Goal: Find specific page/section: Find specific page/section

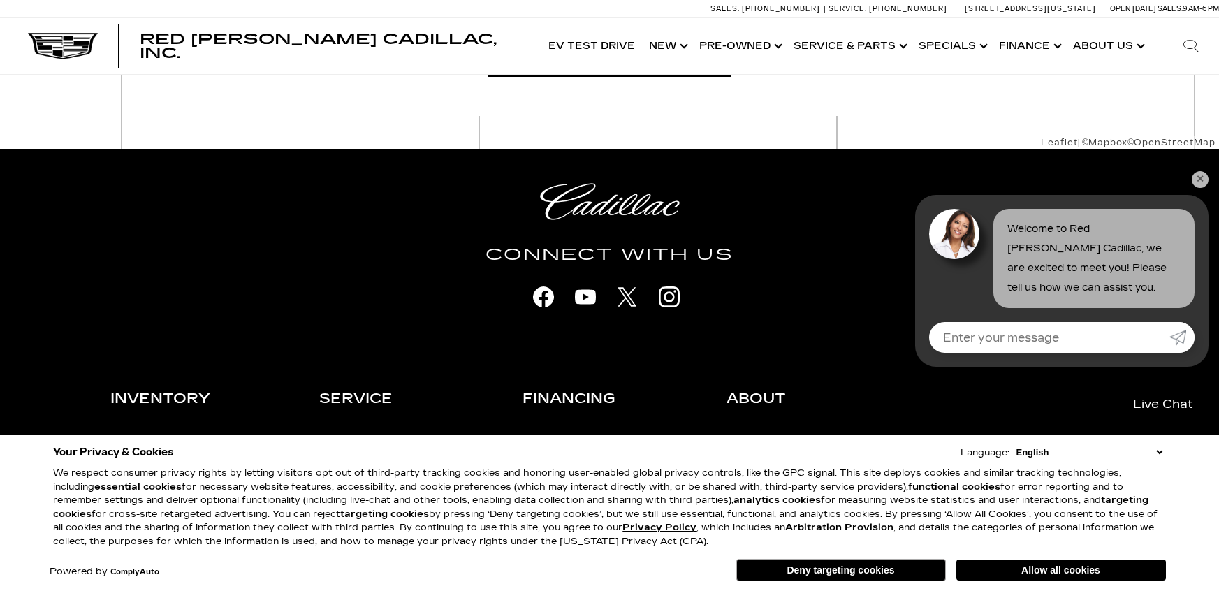
scroll to position [886, 0]
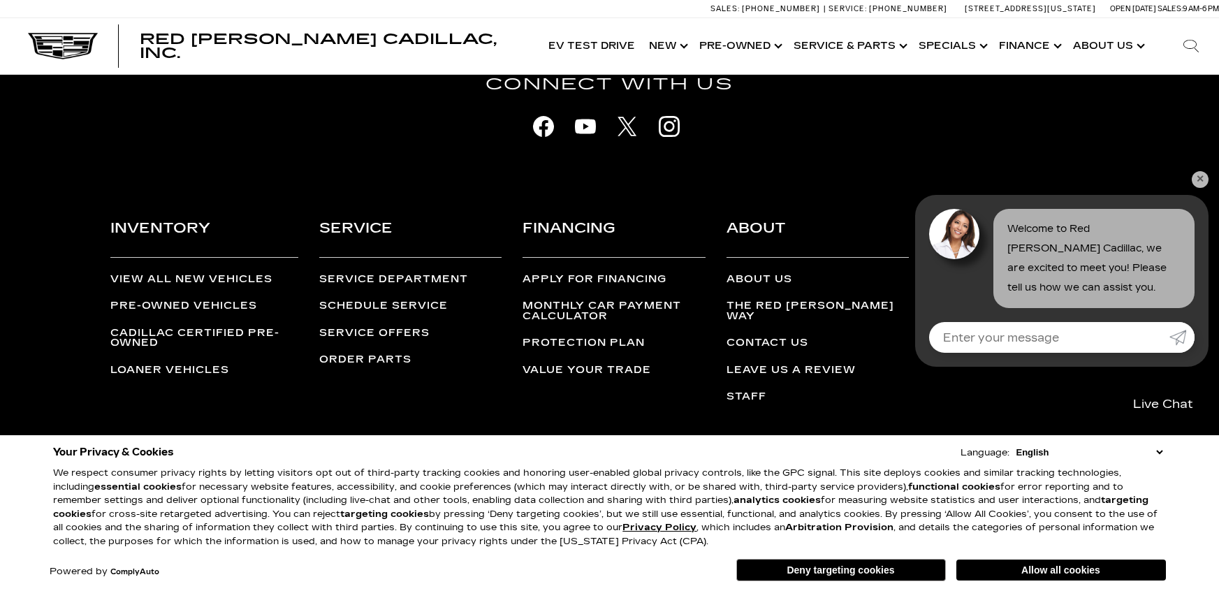
click at [765, 337] on link "Contact Us" at bounding box center [767, 343] width 82 height 12
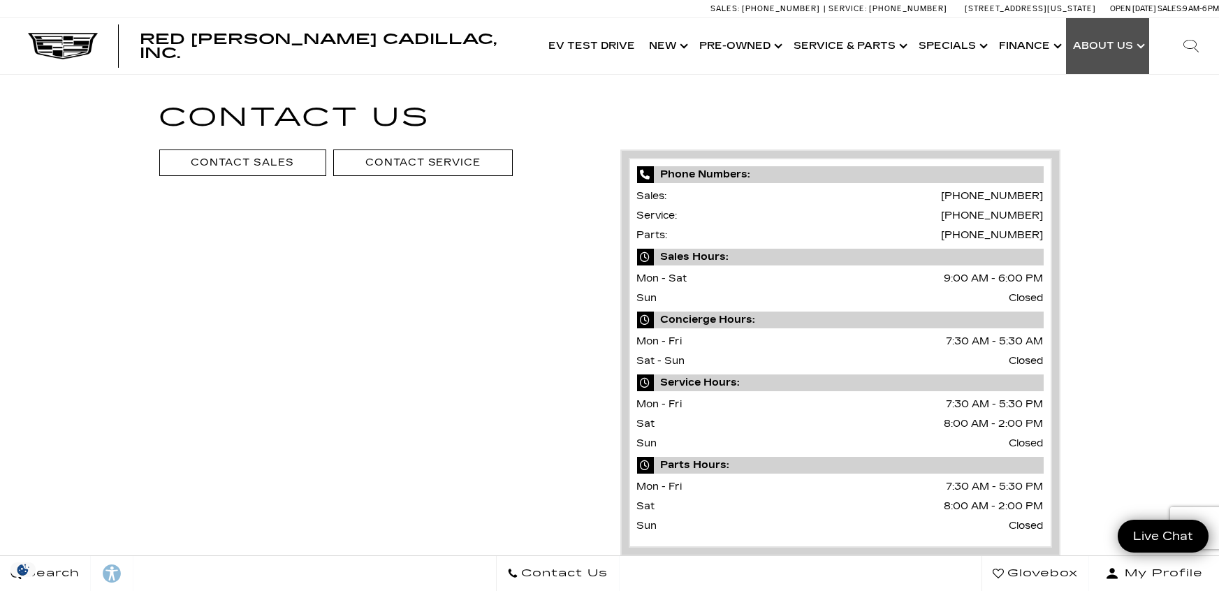
click at [1129, 45] on link "Show About Us" at bounding box center [1107, 46] width 83 height 56
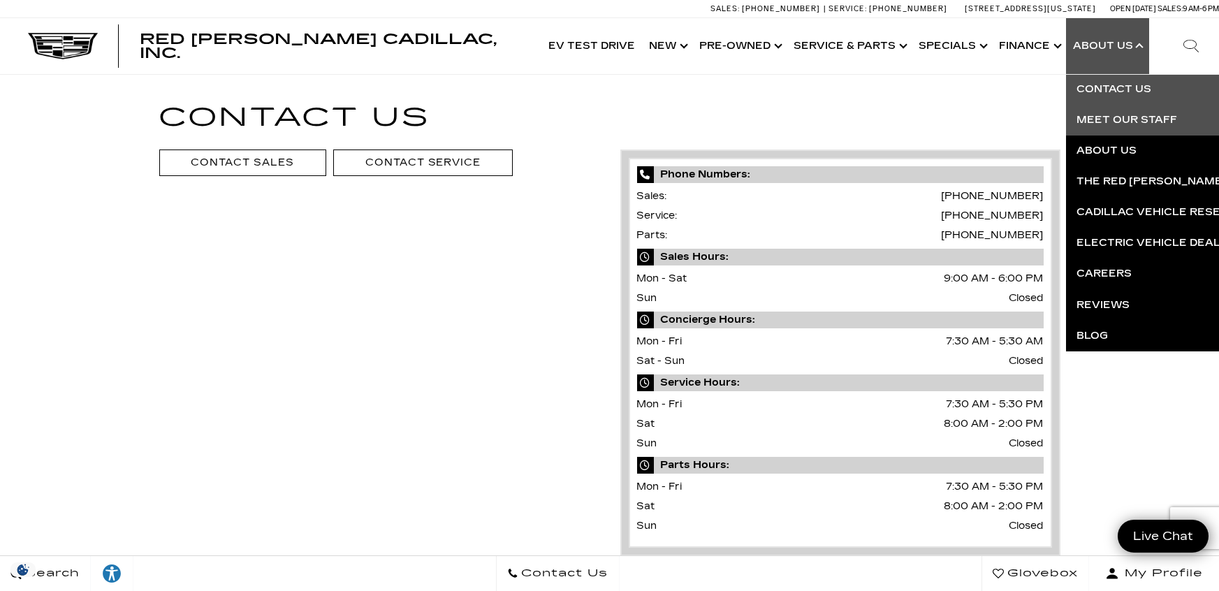
click at [1106, 123] on link "Meet Our Staff" at bounding box center [1235, 120] width 338 height 31
